Goal: Task Accomplishment & Management: Use online tool/utility

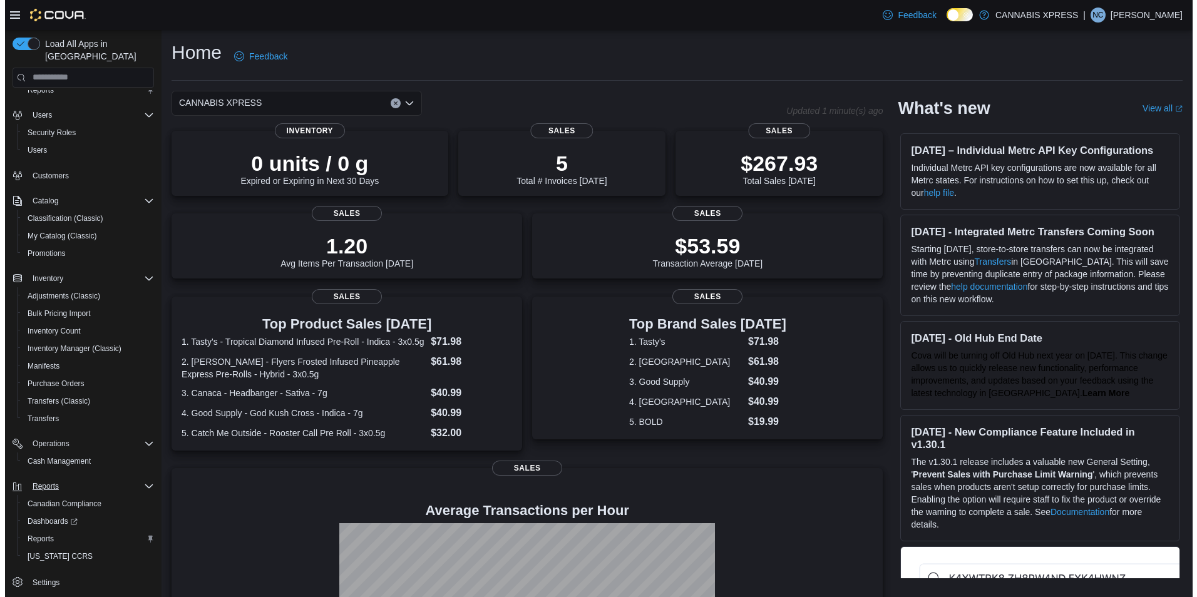
scroll to position [34, 0]
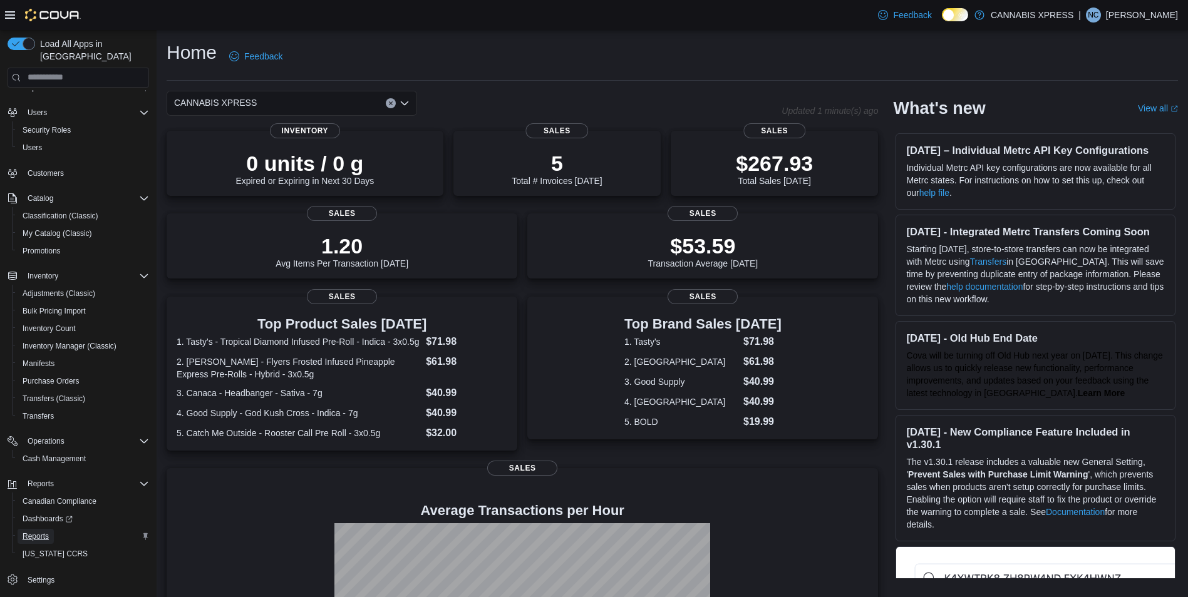
click at [35, 532] on span "Reports" at bounding box center [36, 537] width 26 height 10
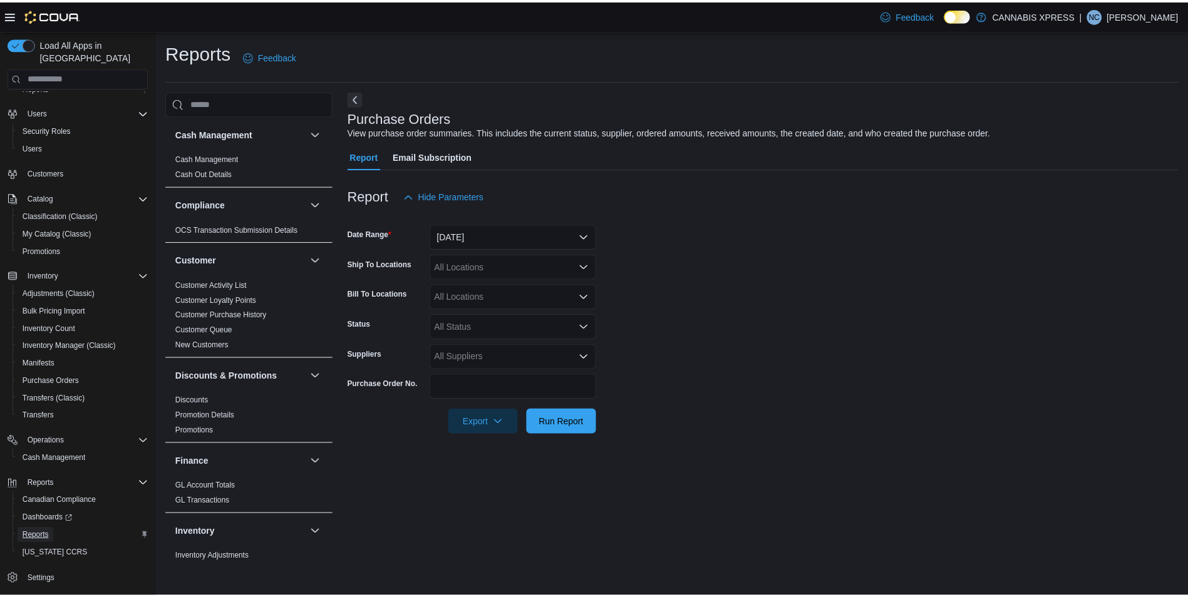
scroll to position [759, 0]
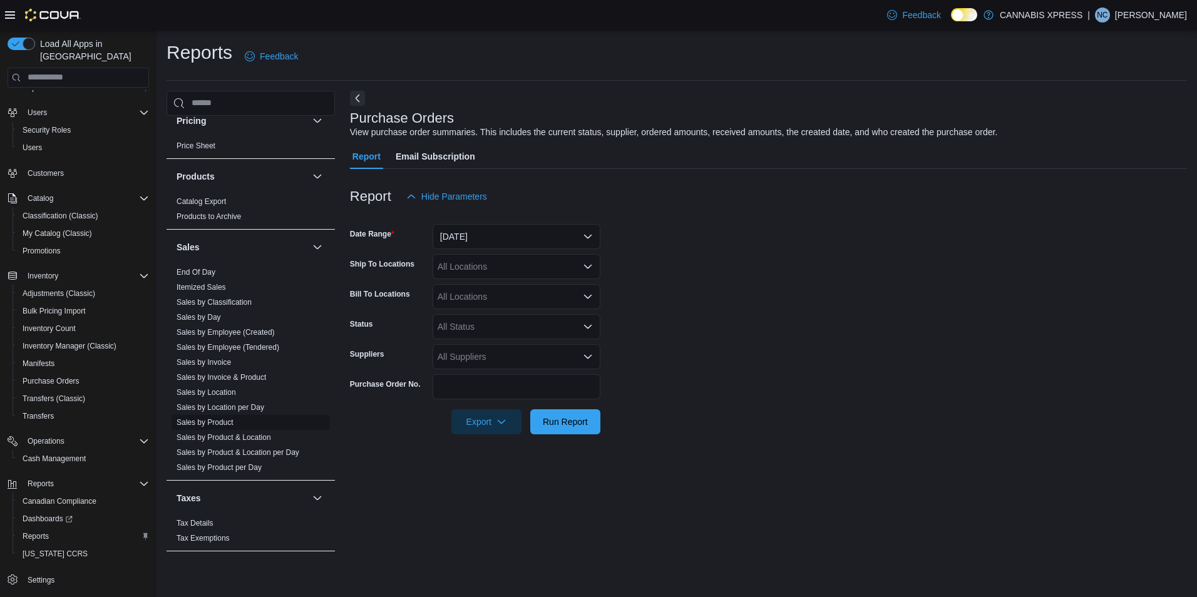
click at [216, 421] on link "Sales by Product" at bounding box center [205, 422] width 57 height 9
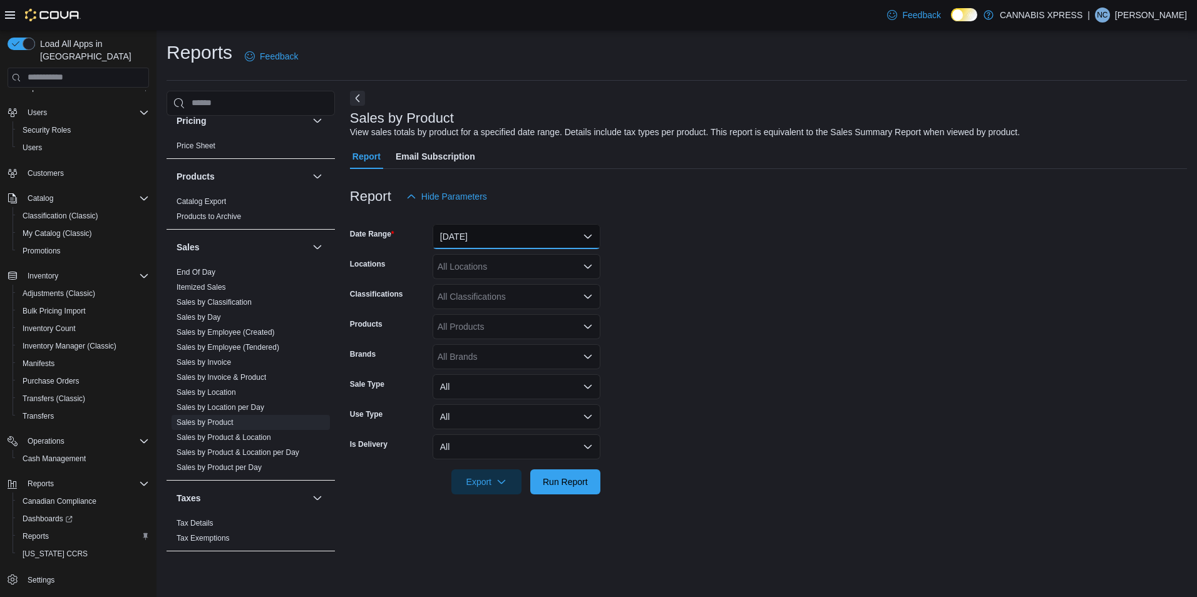
click at [539, 236] on button "[DATE]" at bounding box center [517, 236] width 168 height 25
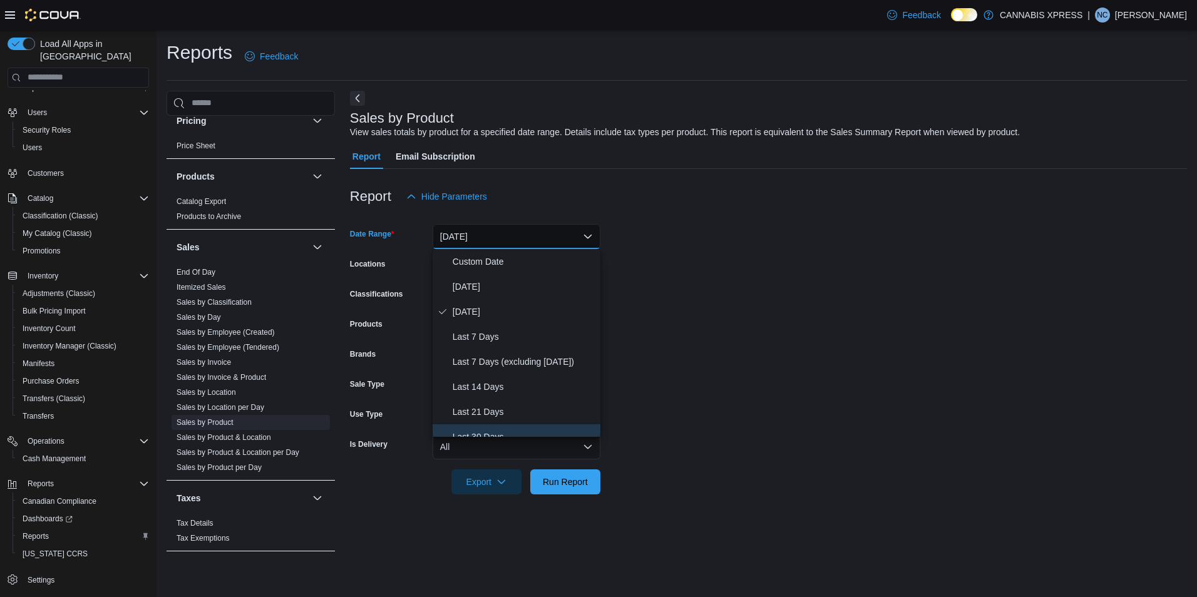
click at [485, 426] on button "Last 30 Days" at bounding box center [517, 437] width 168 height 25
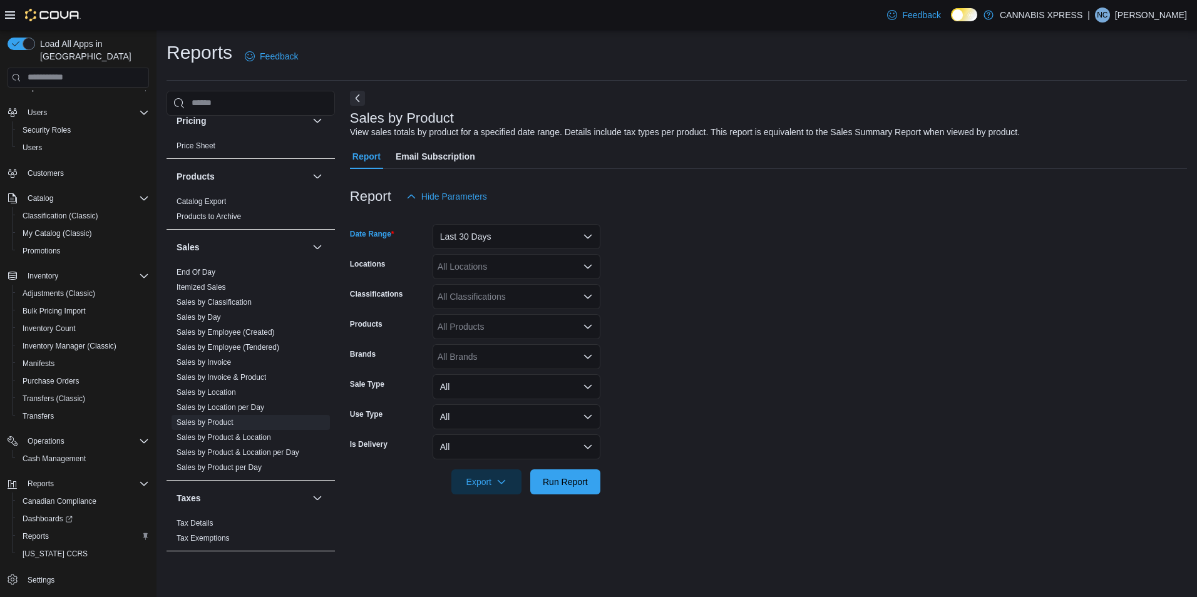
click at [542, 266] on div "All Locations" at bounding box center [517, 266] width 168 height 25
type input "*********"
click at [543, 285] on span "CANNABIS XPRESS - [PERSON_NAME] ([GEOGRAPHIC_DATA])" at bounding box center [591, 288] width 262 height 13
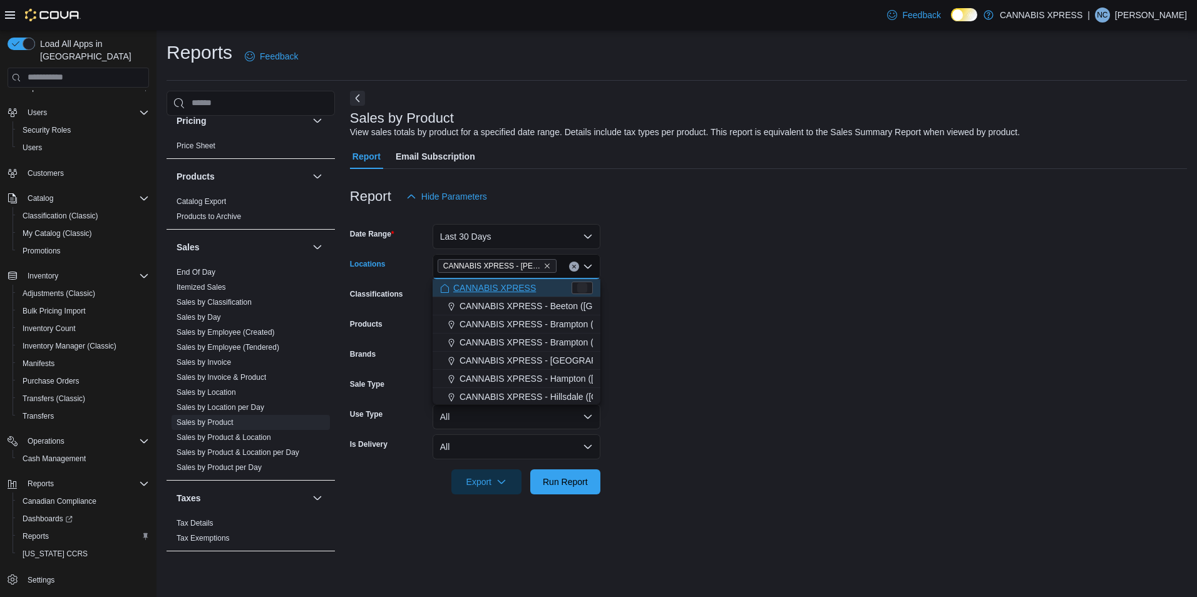
click at [751, 416] on form "Date Range Last 30 Days Locations CANNABIS XPRESS - [PERSON_NAME] ([GEOGRAPHIC_…" at bounding box center [768, 352] width 837 height 286
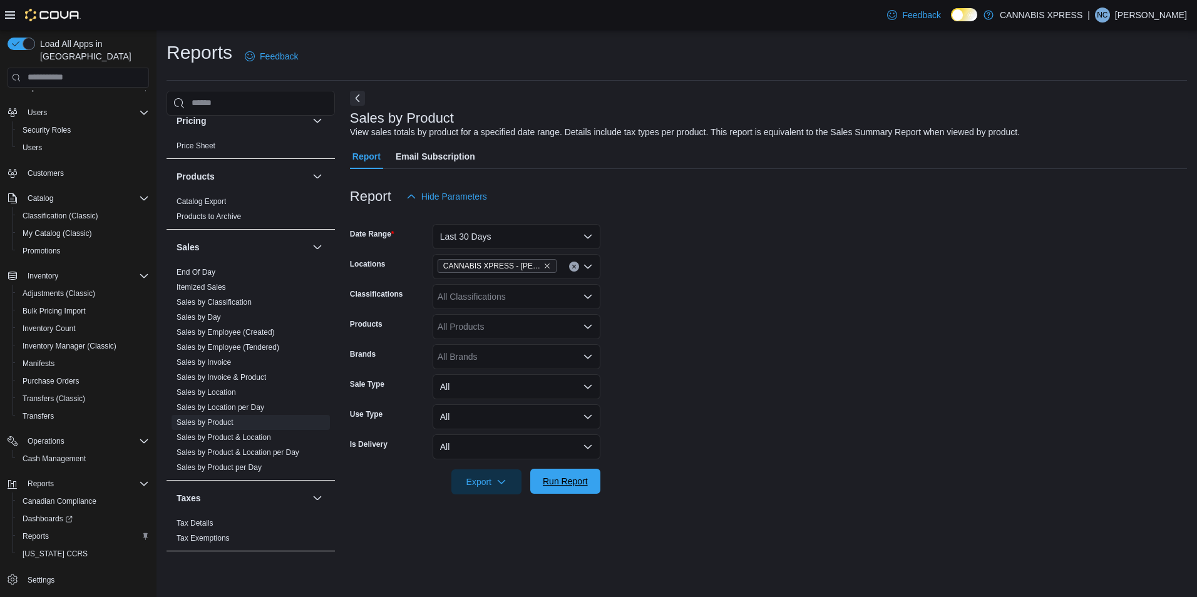
click at [574, 487] on span "Run Report" at bounding box center [565, 481] width 45 height 13
click at [748, 343] on form "Date Range Last 30 Days Locations CANNABIS XPRESS - [PERSON_NAME] ([GEOGRAPHIC_…" at bounding box center [764, 352] width 828 height 286
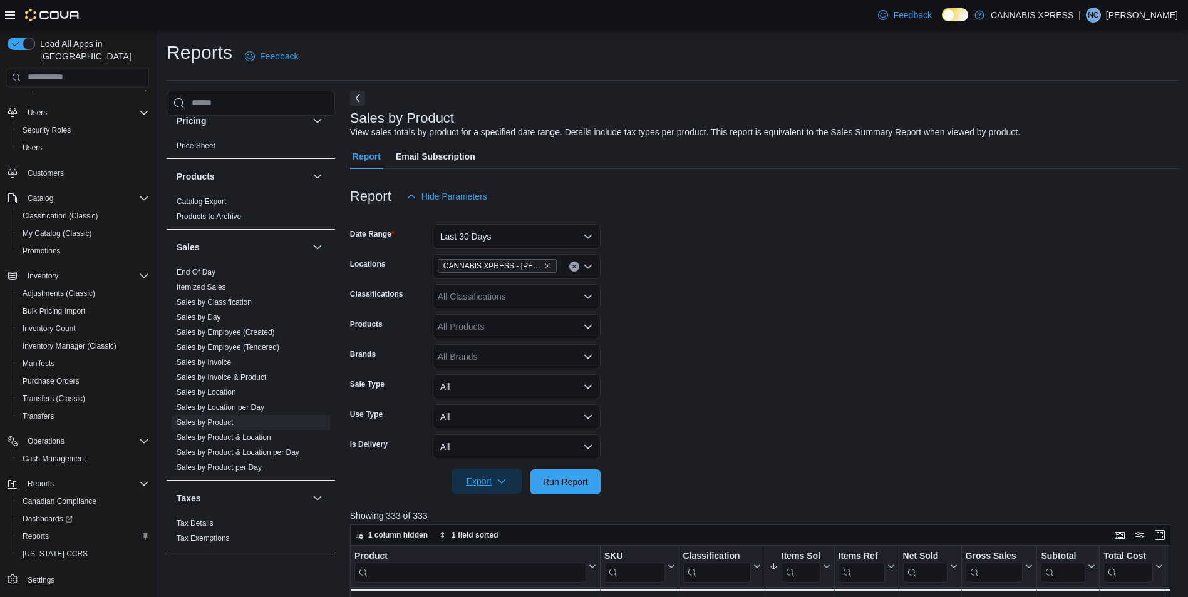
click at [483, 483] on span "Export" at bounding box center [486, 481] width 55 height 25
click at [489, 508] on span "Export to Excel" at bounding box center [488, 507] width 56 height 10
click at [900, 316] on form "Date Range Last 30 Days Locations CANNABIS XPRESS - [PERSON_NAME] ([GEOGRAPHIC_…" at bounding box center [764, 352] width 829 height 286
